Goal: Check status: Check status

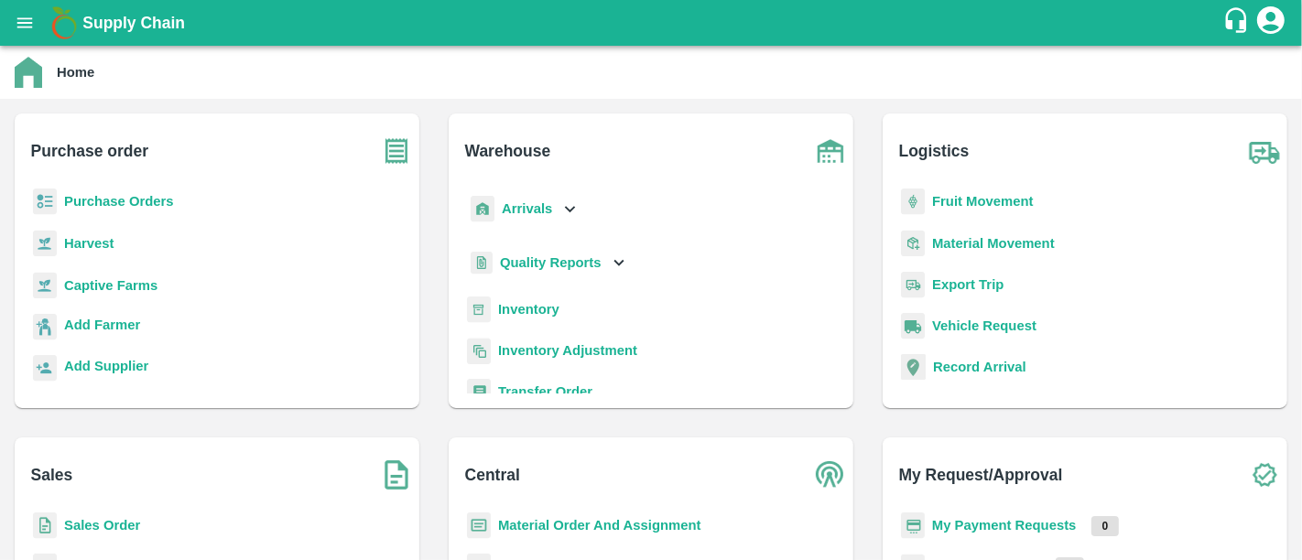
scroll to position [10, 0]
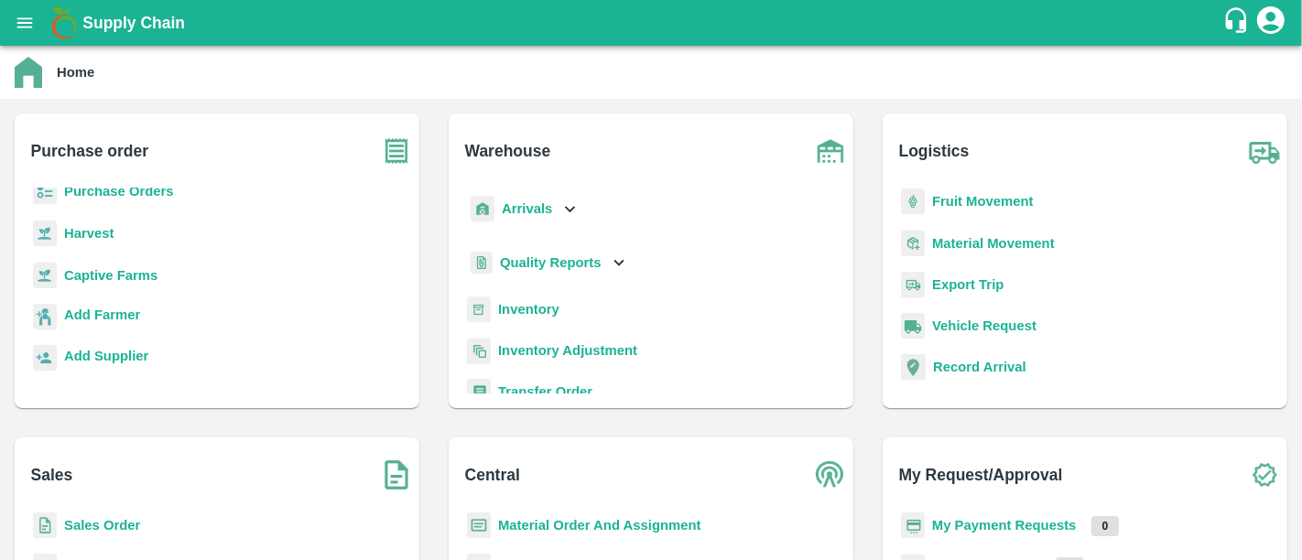
click at [93, 525] on b "Sales Order" at bounding box center [102, 525] width 76 height 15
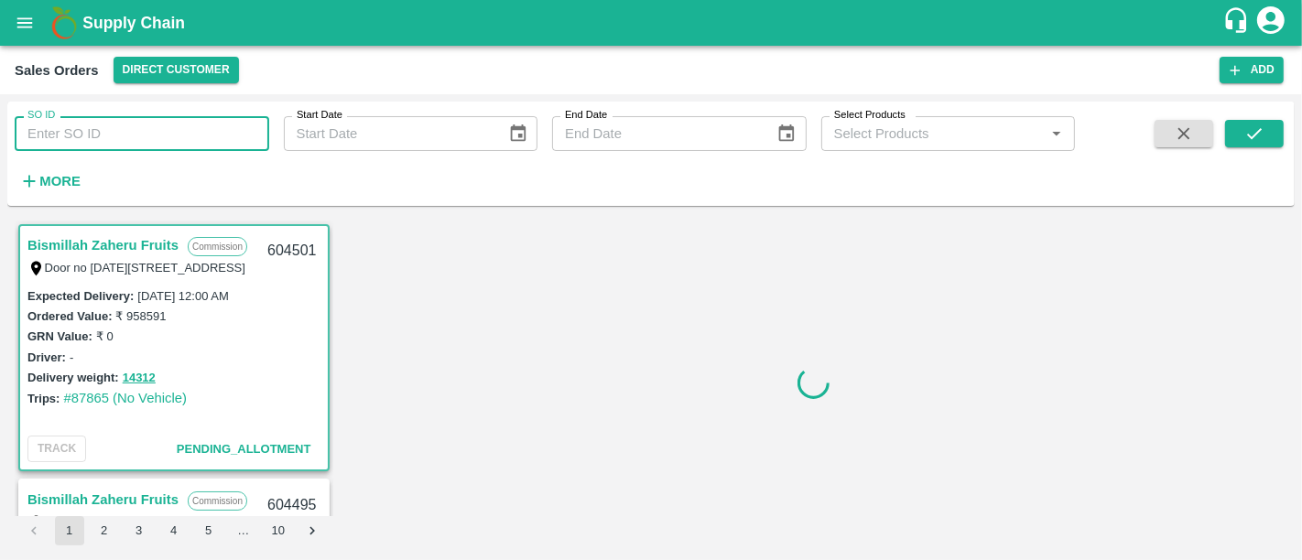
click at [157, 135] on input "SO ID" at bounding box center [142, 133] width 254 height 35
paste input "585959"
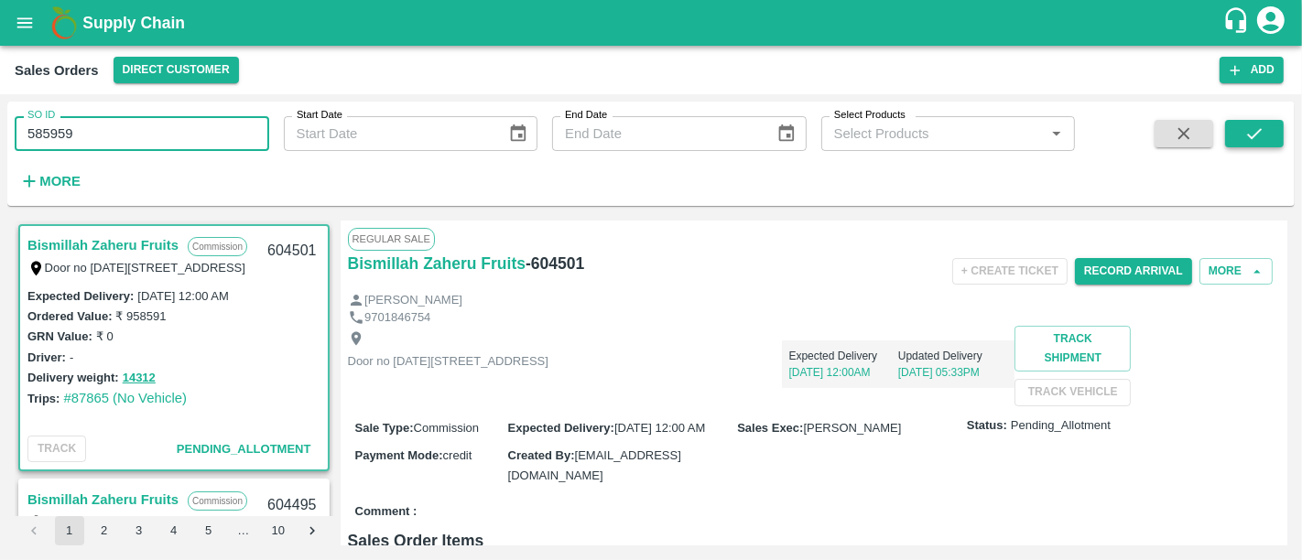
type input "585959"
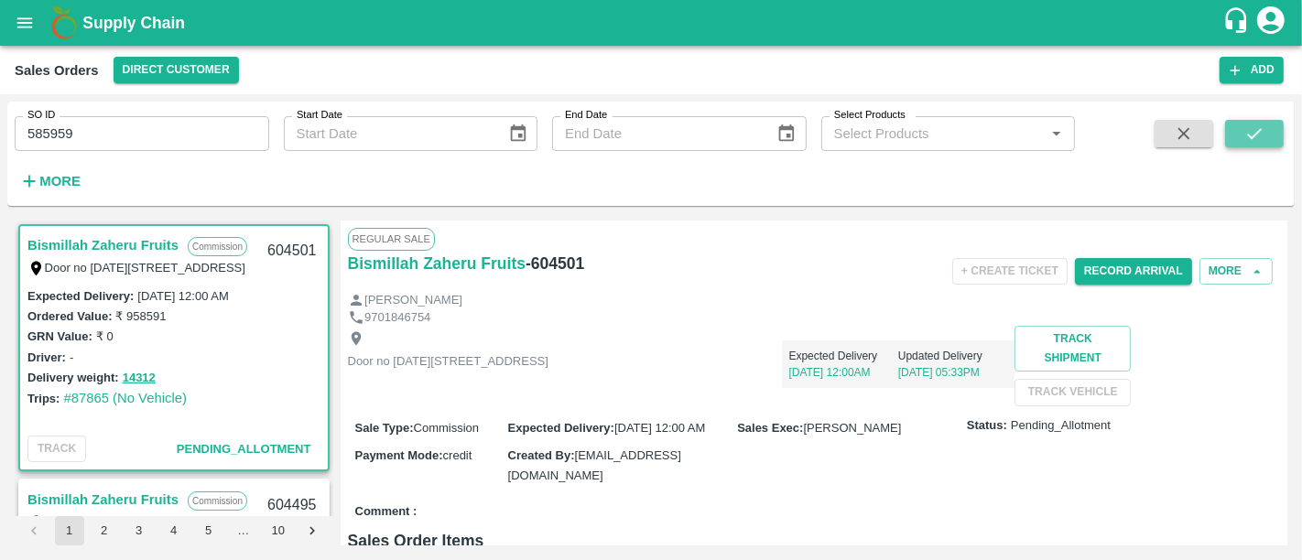
click at [1263, 128] on icon "submit" at bounding box center [1254, 134] width 20 height 20
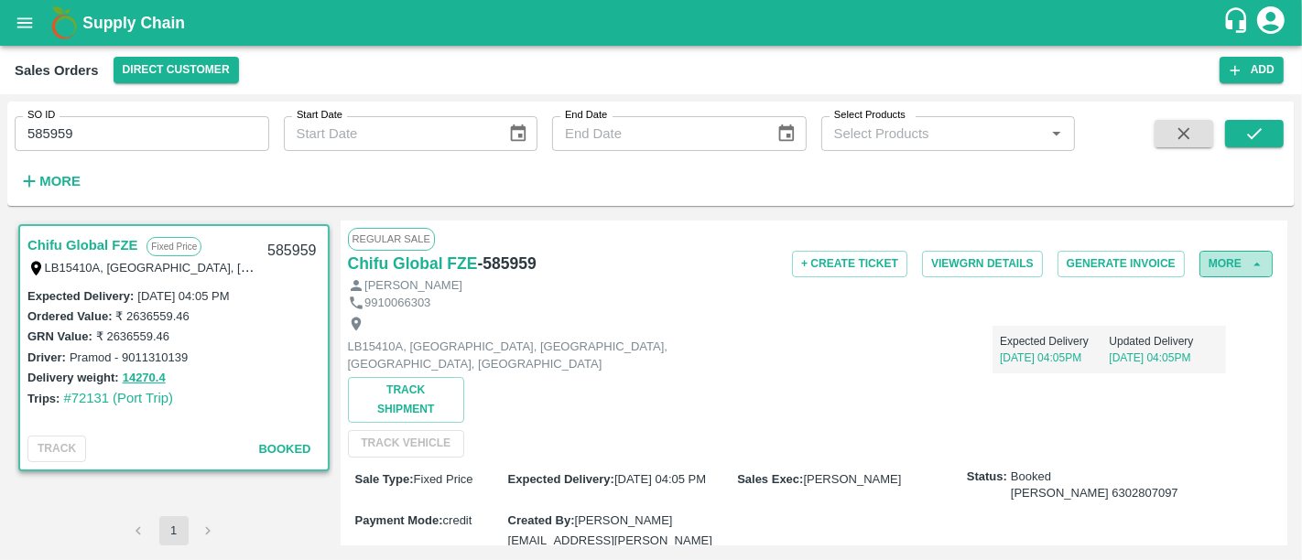
click at [1203, 268] on button "More" at bounding box center [1235, 264] width 73 height 27
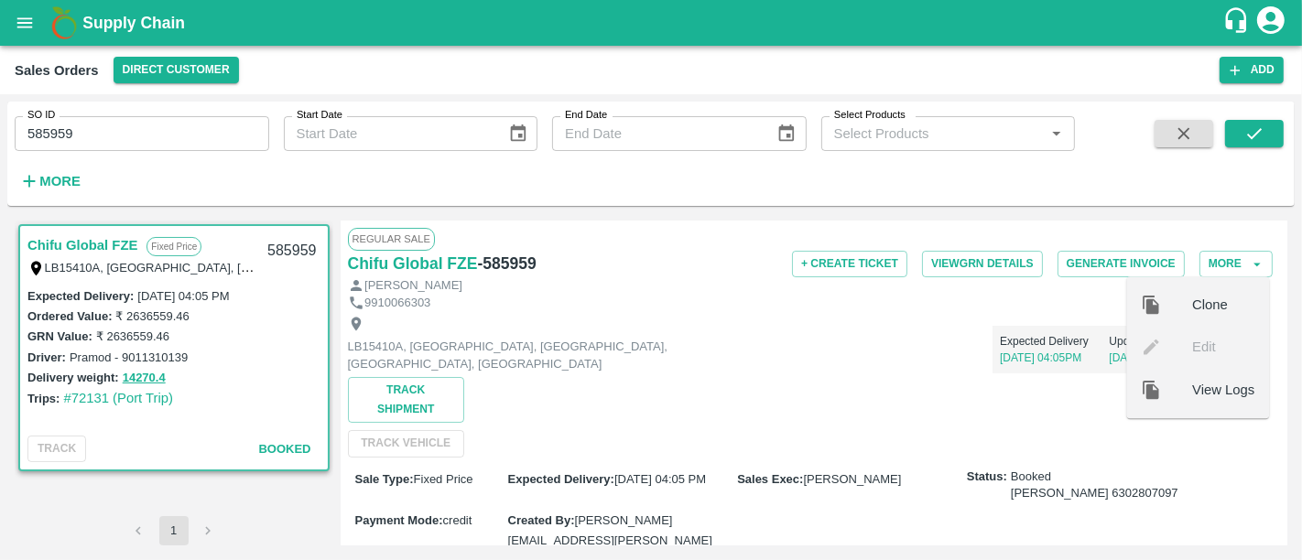
click at [1221, 391] on span "View Logs" at bounding box center [1223, 390] width 62 height 20
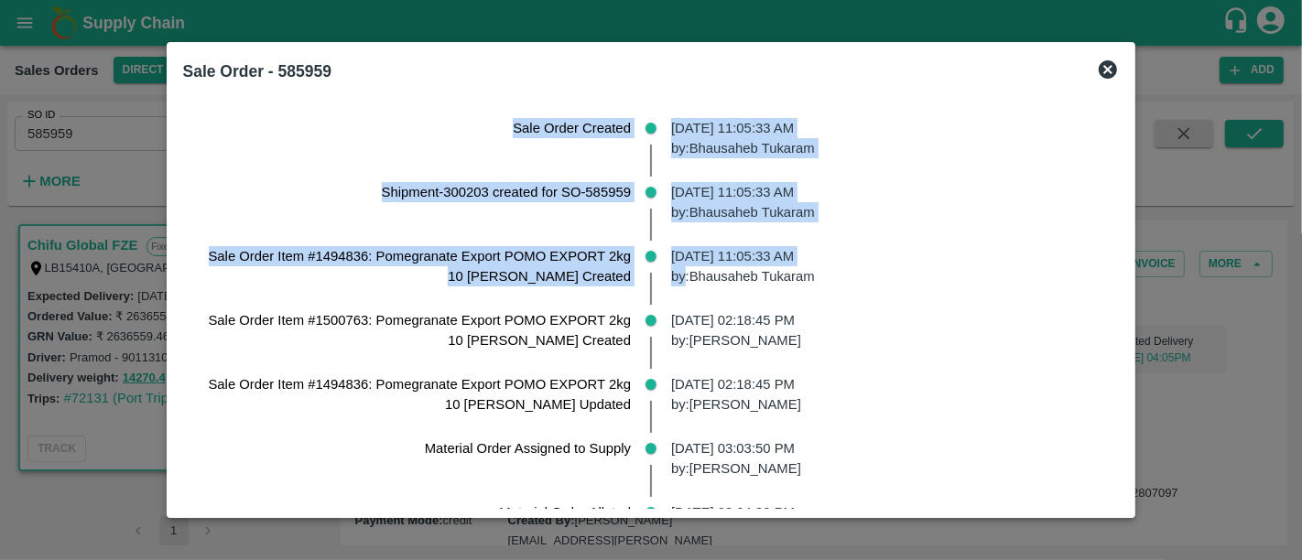
drag, startPoint x: 503, startPoint y: 126, endPoint x: 681, endPoint y: 286, distance: 238.6
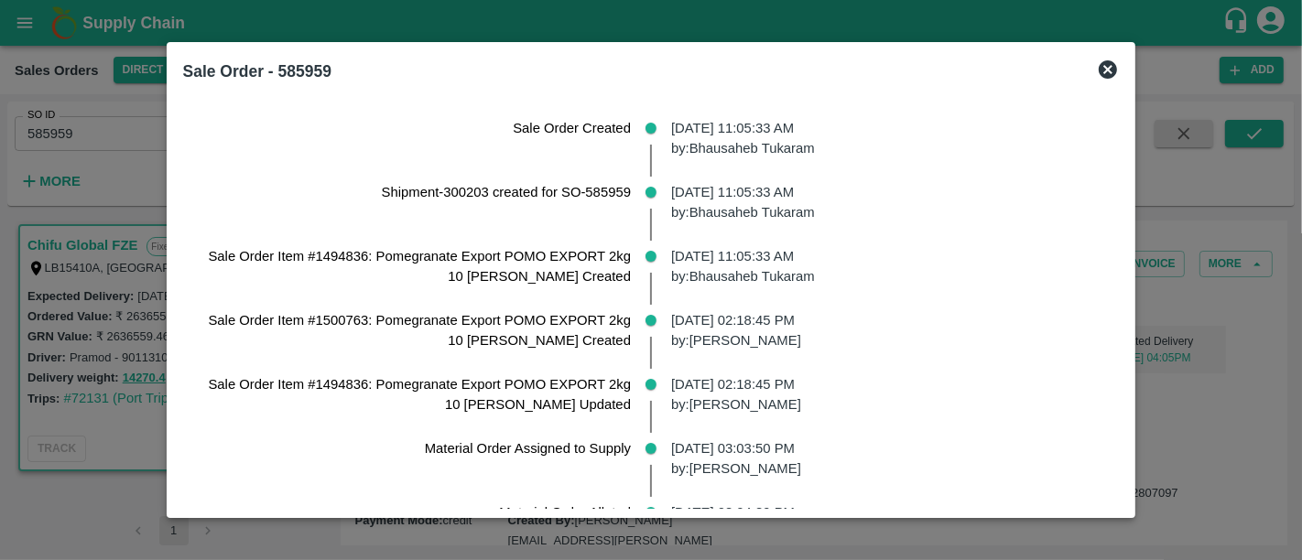
click at [965, 268] on p "[DATE] 11:05:33 AM by: [PERSON_NAME]" at bounding box center [887, 266] width 433 height 41
click at [1097, 66] on icon at bounding box center [1108, 70] width 22 height 22
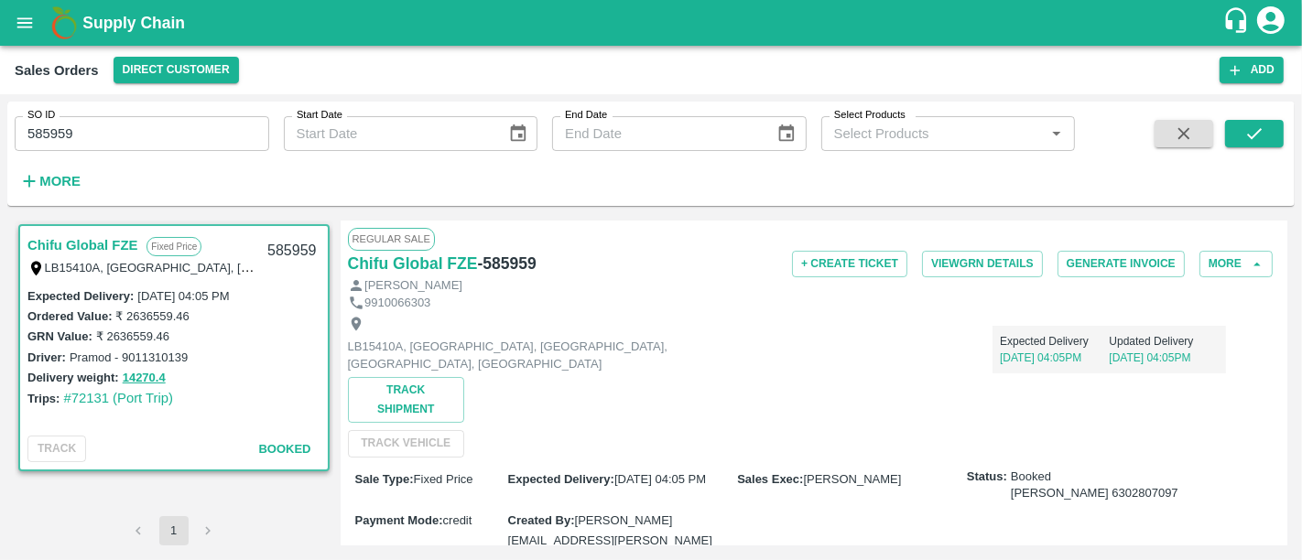
scroll to position [1, 0]
click at [1075, 257] on button "Generate Invoice" at bounding box center [1120, 263] width 127 height 27
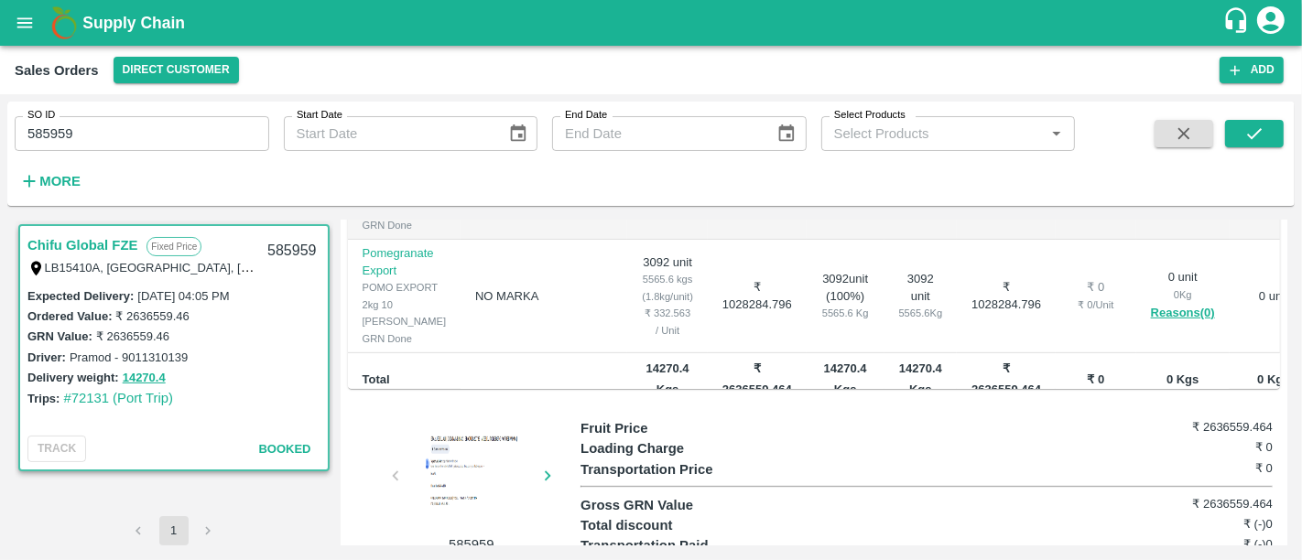
scroll to position [634, 0]
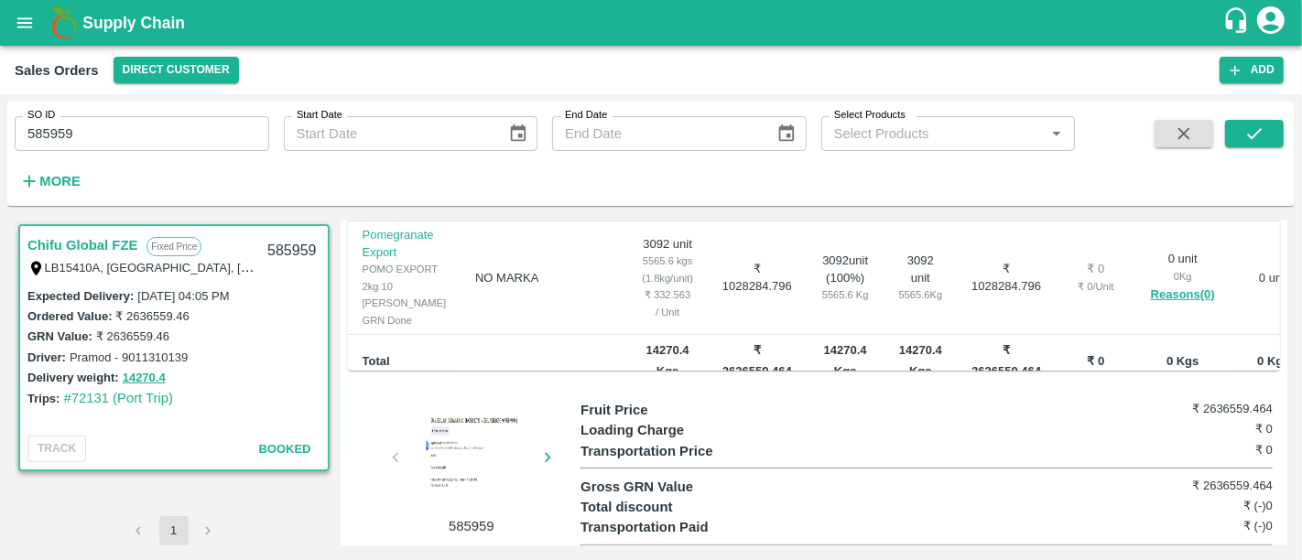
click at [487, 415] on div at bounding box center [471, 461] width 137 height 92
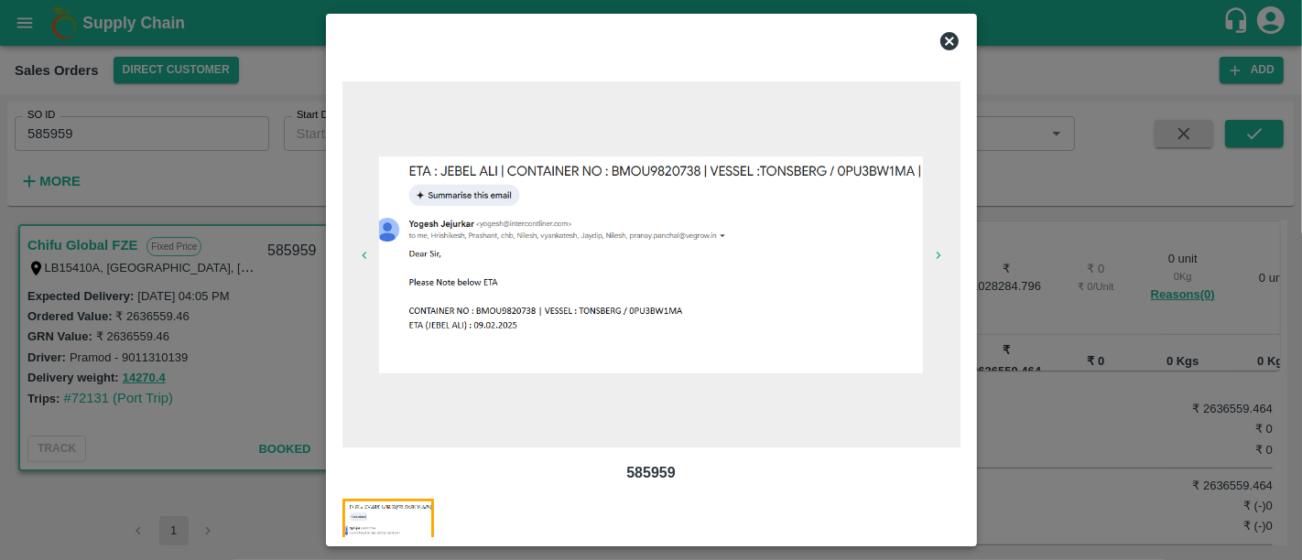
click at [950, 36] on icon at bounding box center [949, 41] width 18 height 18
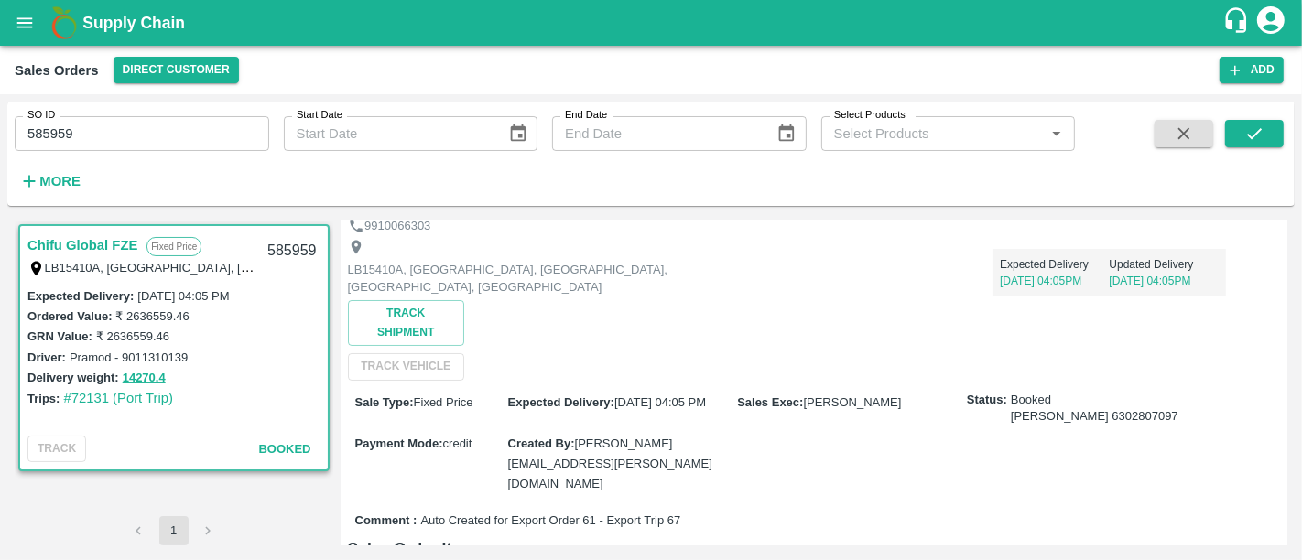
scroll to position [0, 0]
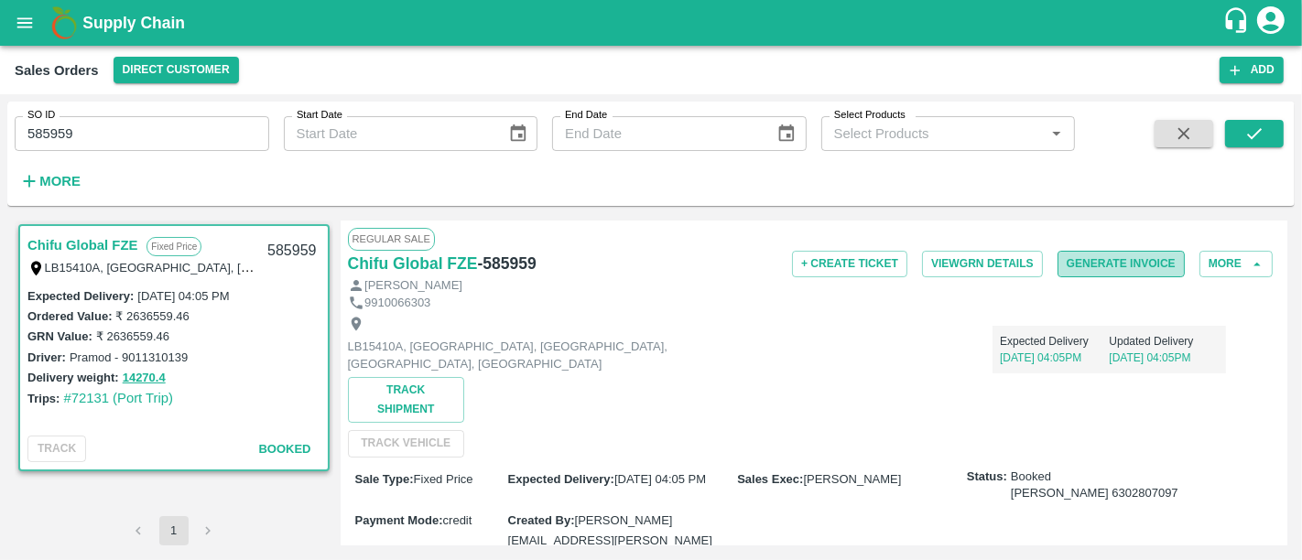
click at [1085, 260] on button "Generate Invoice" at bounding box center [1120, 264] width 127 height 27
click at [1226, 264] on button "More" at bounding box center [1235, 264] width 73 height 27
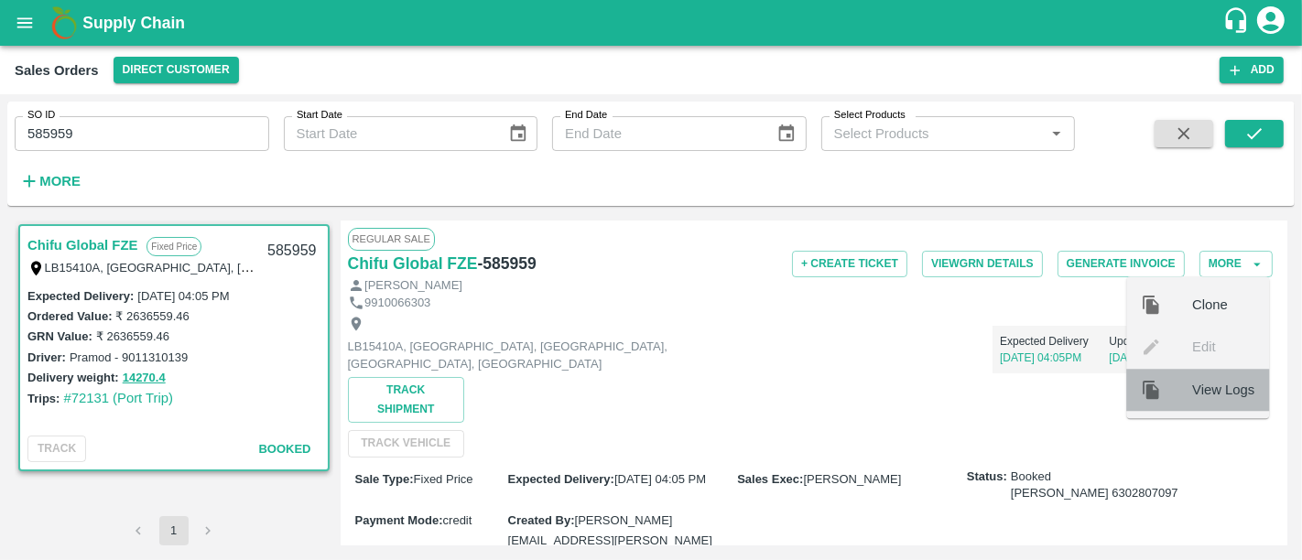
click at [1230, 388] on span "View Logs" at bounding box center [1223, 390] width 62 height 20
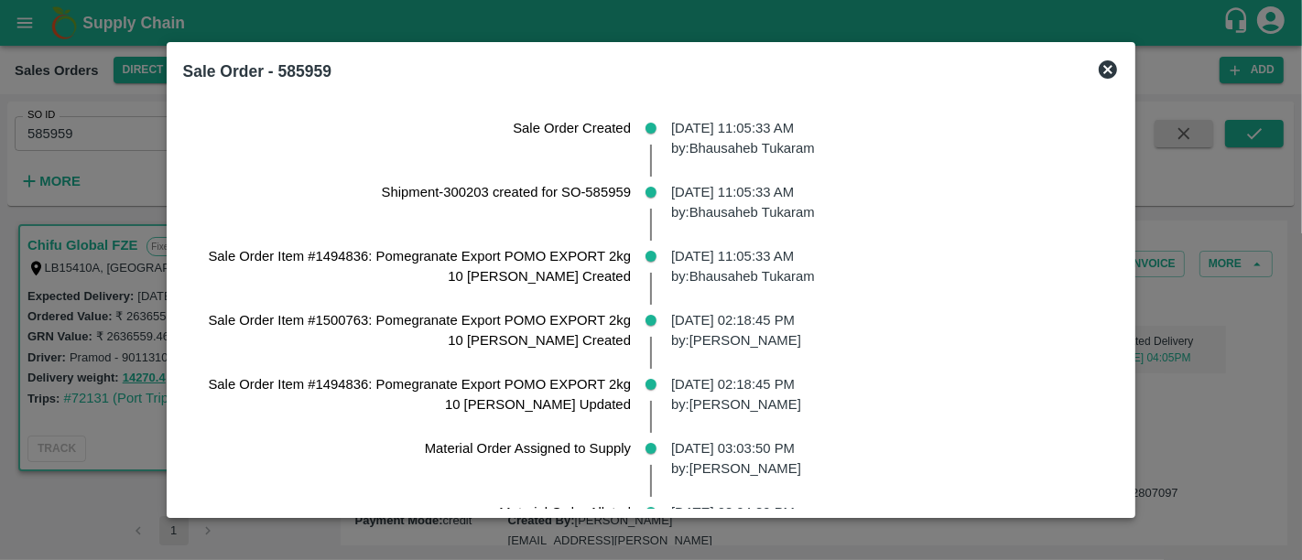
click at [1098, 64] on icon at bounding box center [1107, 69] width 18 height 18
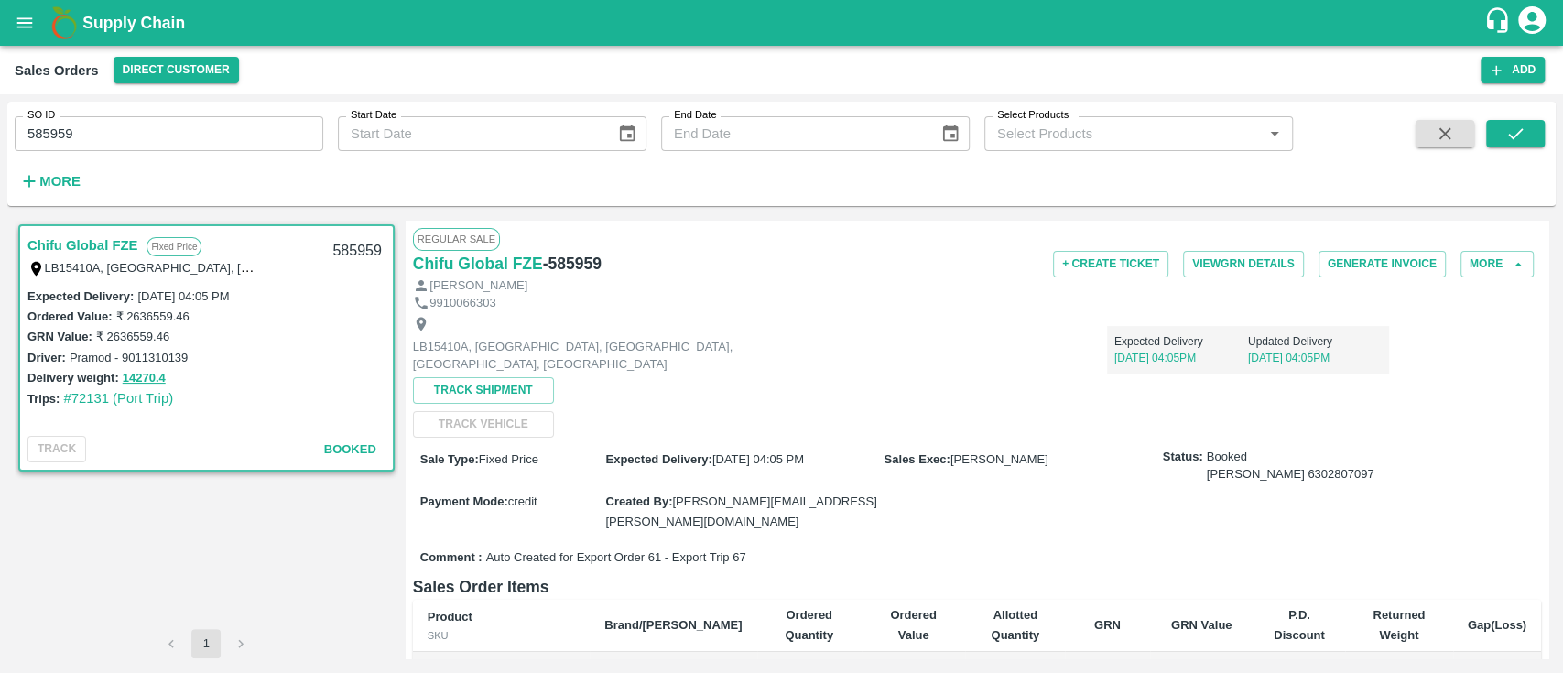
click at [170, 558] on div "Chifu Global FZE Fixed Price LB15410A, [GEOGRAPHIC_DATA] 585959 Expected Delive…" at bounding box center [207, 425] width 384 height 408
click at [169, 559] on div "Chifu Global FZE Fixed Price LB15410A, [GEOGRAPHIC_DATA] 585959 Expected Delive…" at bounding box center [207, 425] width 384 height 408
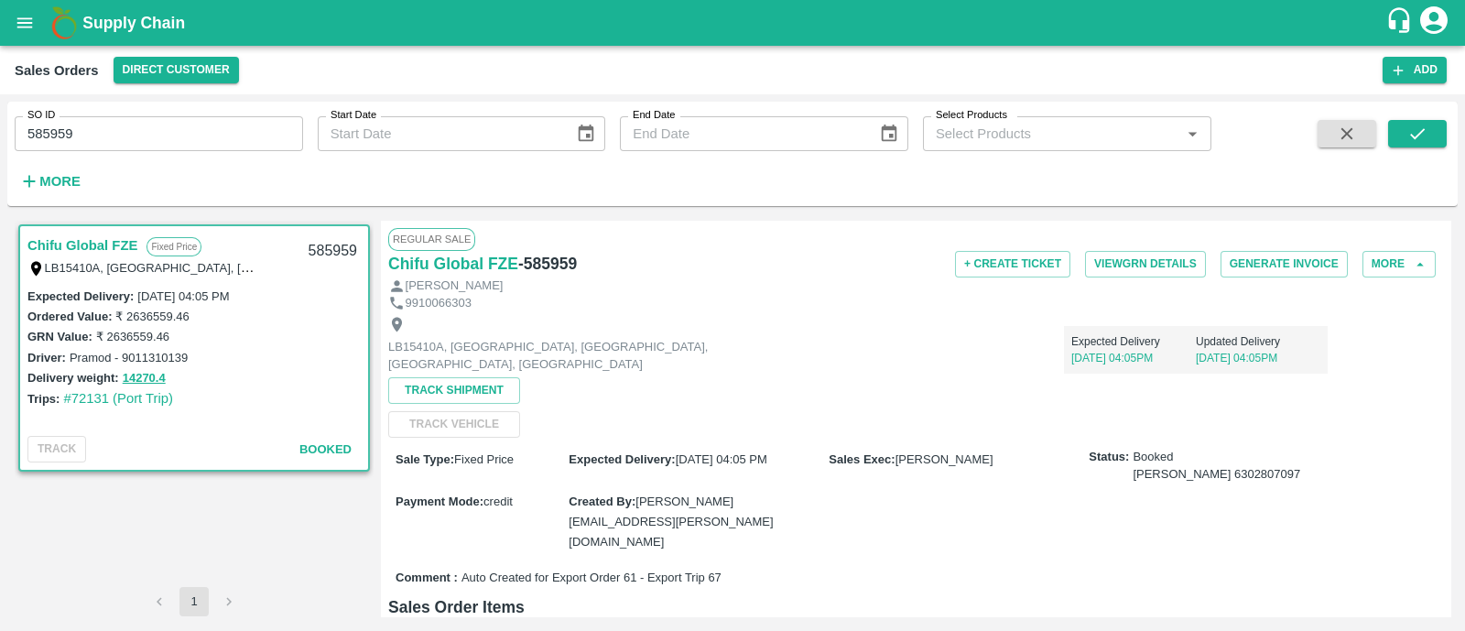
click at [1301, 279] on div "[PERSON_NAME]" at bounding box center [915, 285] width 1055 height 17
click at [1301, 262] on button "More" at bounding box center [1398, 264] width 73 height 27
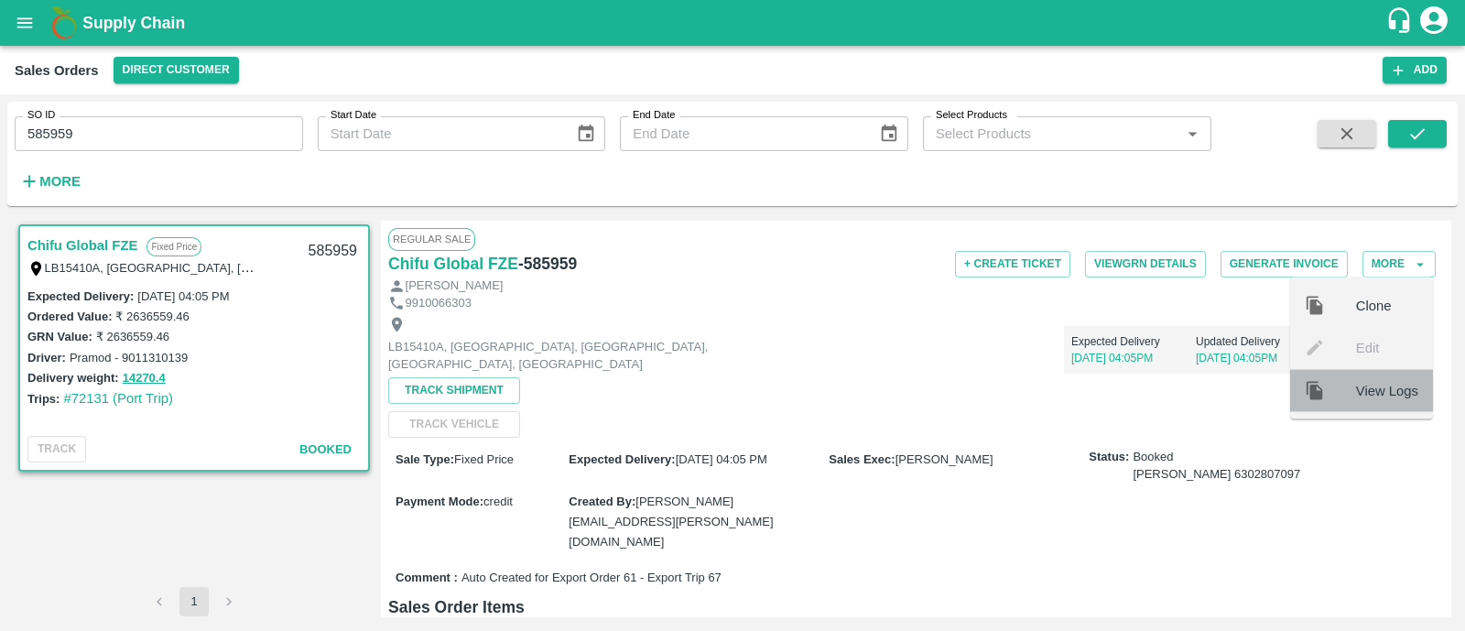
click at [1301, 394] on span "View Logs" at bounding box center [1387, 390] width 62 height 20
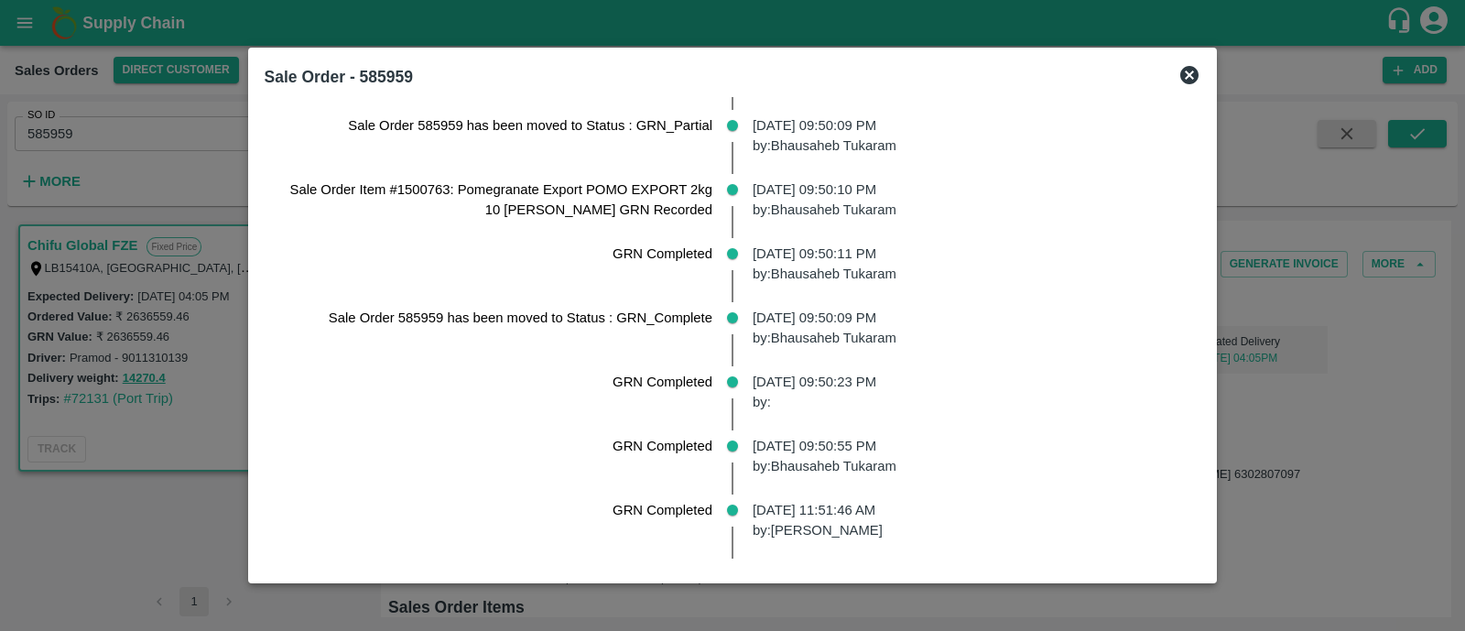
scroll to position [782, 0]
